Goal: Information Seeking & Learning: Learn about a topic

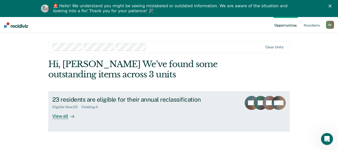
click at [56, 116] on div "View all" at bounding box center [66, 114] width 28 height 10
